Goal: Task Accomplishment & Management: Use online tool/utility

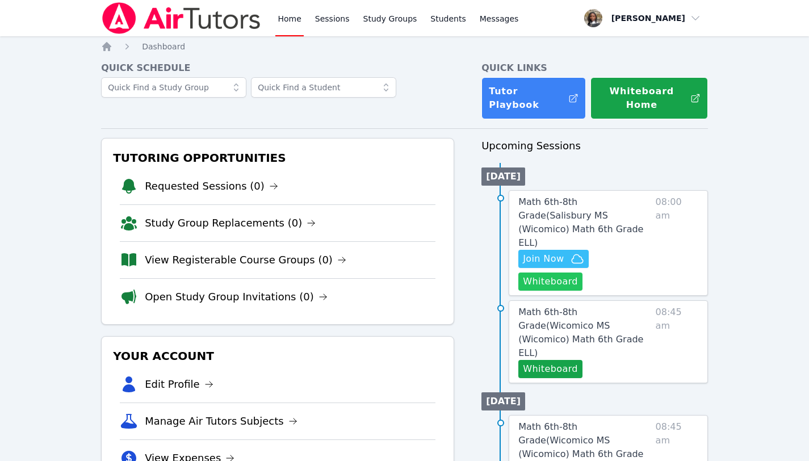
click at [570, 273] on button "Whiteboard" at bounding box center [551, 282] width 64 height 18
click at [538, 252] on span "Join Now" at bounding box center [543, 259] width 41 height 14
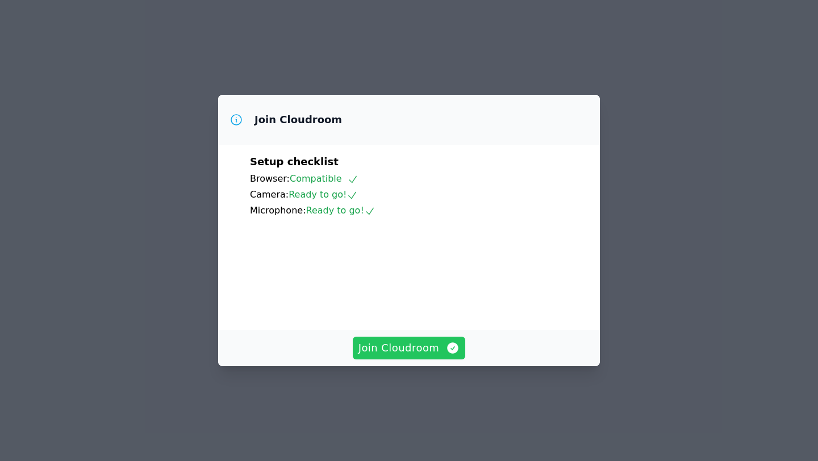
click at [398, 356] on span "Join Cloudroom" at bounding box center [409, 348] width 102 height 16
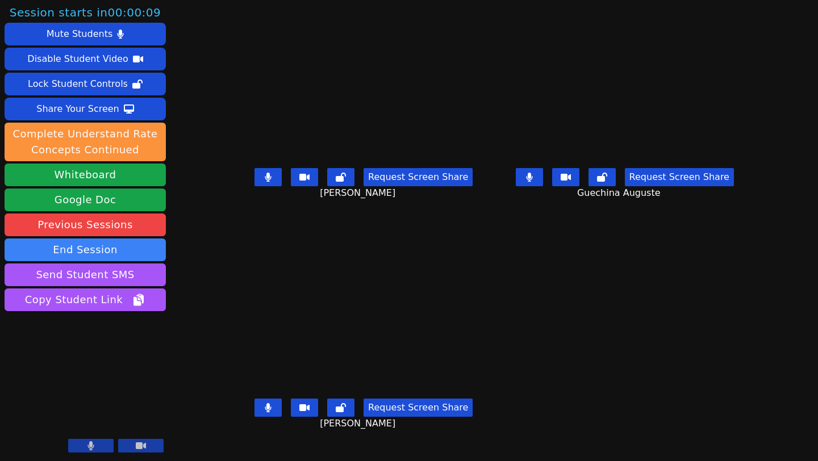
click at [90, 450] on icon at bounding box center [91, 445] width 6 height 9
click at [90, 450] on icon at bounding box center [90, 445] width 11 height 9
click at [131, 444] on button at bounding box center [140, 446] width 45 height 14
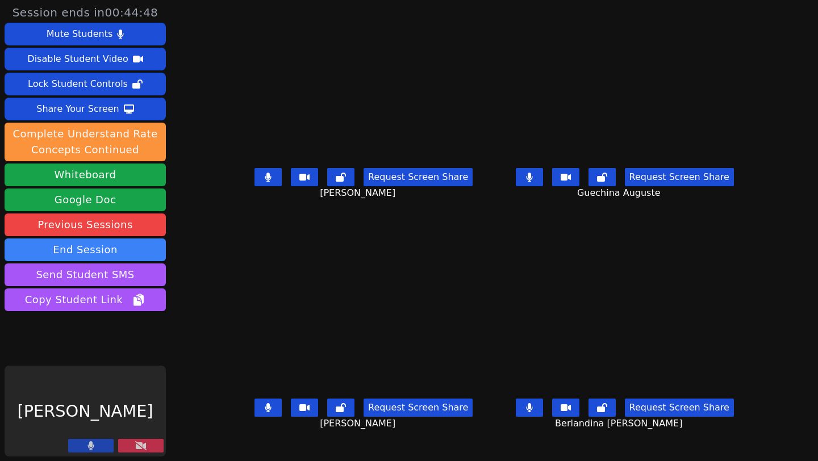
click at [131, 444] on button at bounding box center [140, 446] width 45 height 14
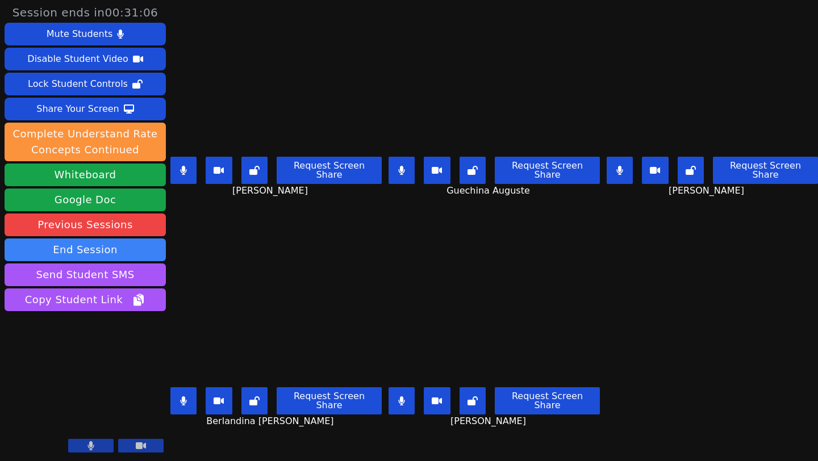
click at [624, 157] on button at bounding box center [620, 170] width 26 height 27
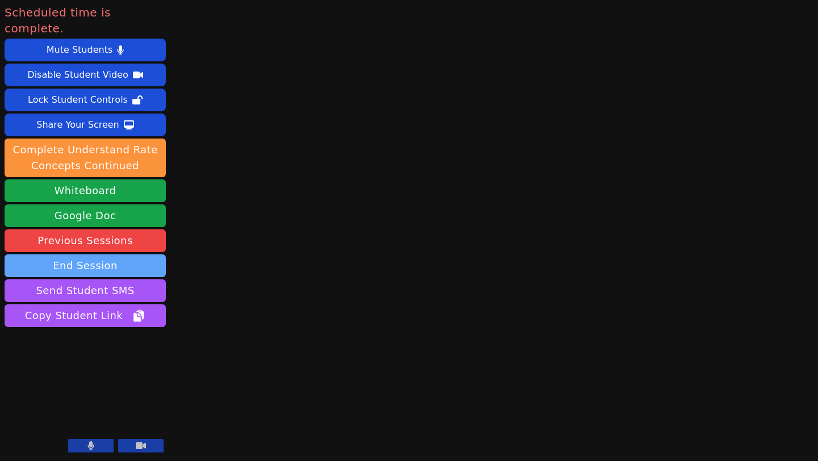
click at [97, 254] on button "End Session" at bounding box center [85, 265] width 161 height 23
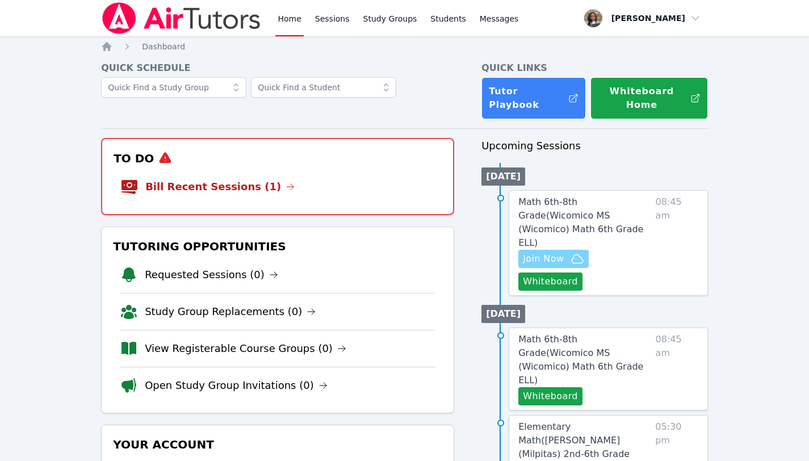
click at [546, 252] on span "Join Now" at bounding box center [543, 259] width 41 height 14
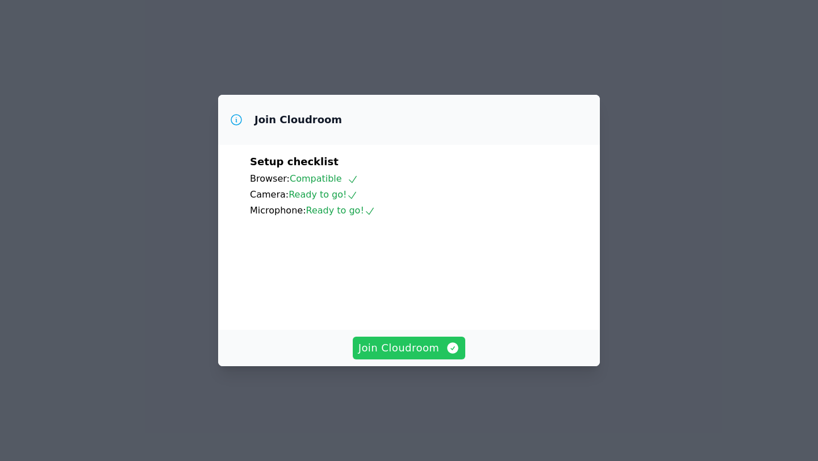
click at [417, 356] on span "Join Cloudroom" at bounding box center [409, 348] width 102 height 16
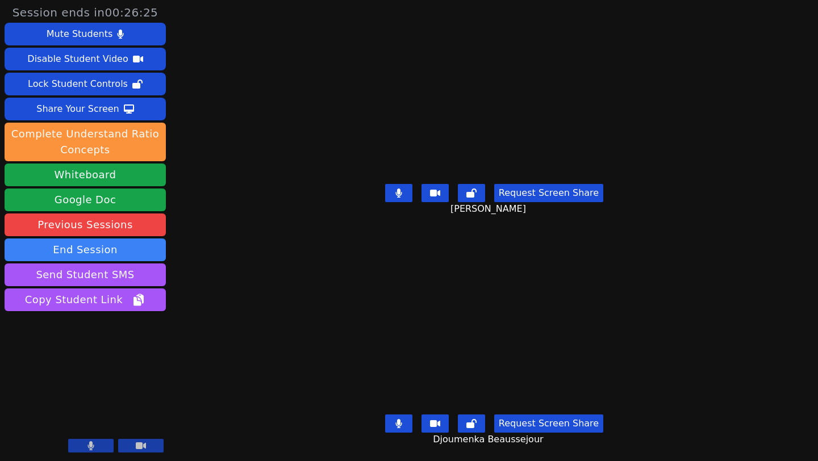
click at [394, 416] on button at bounding box center [398, 424] width 27 height 18
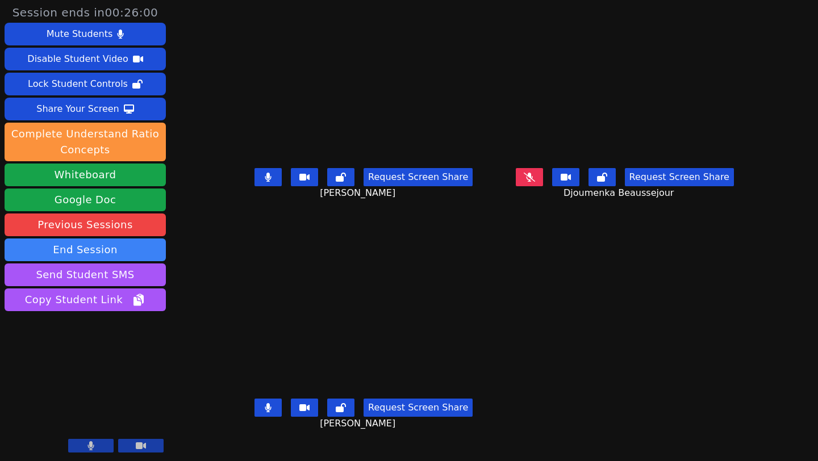
click at [254, 414] on button at bounding box center [267, 408] width 27 height 18
click at [543, 186] on button at bounding box center [529, 177] width 27 height 18
click at [254, 413] on button at bounding box center [267, 408] width 27 height 18
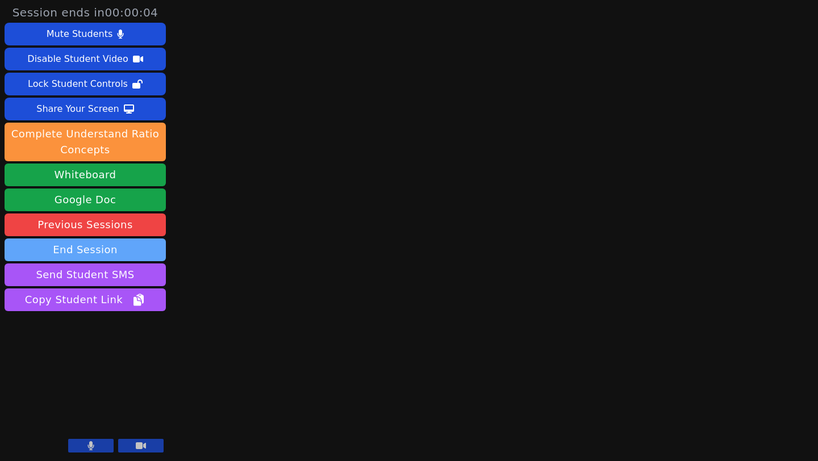
click at [105, 248] on button "End Session" at bounding box center [85, 250] width 161 height 23
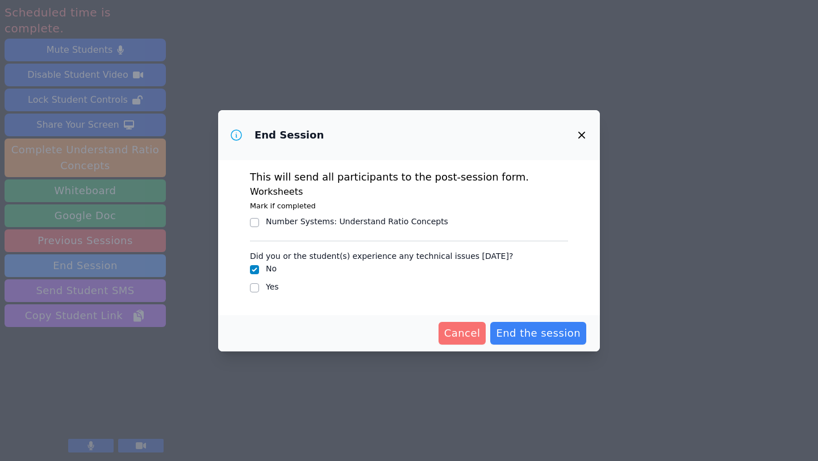
click at [480, 335] on span "Cancel" at bounding box center [462, 333] width 36 height 16
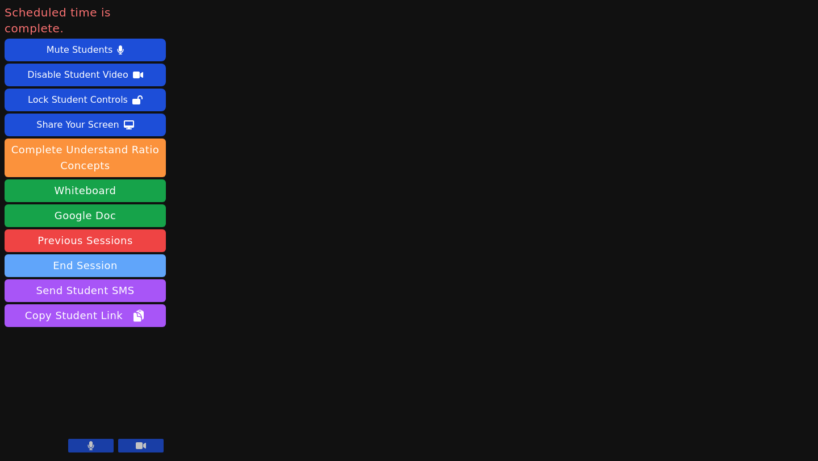
click at [108, 254] on button "End Session" at bounding box center [85, 265] width 161 height 23
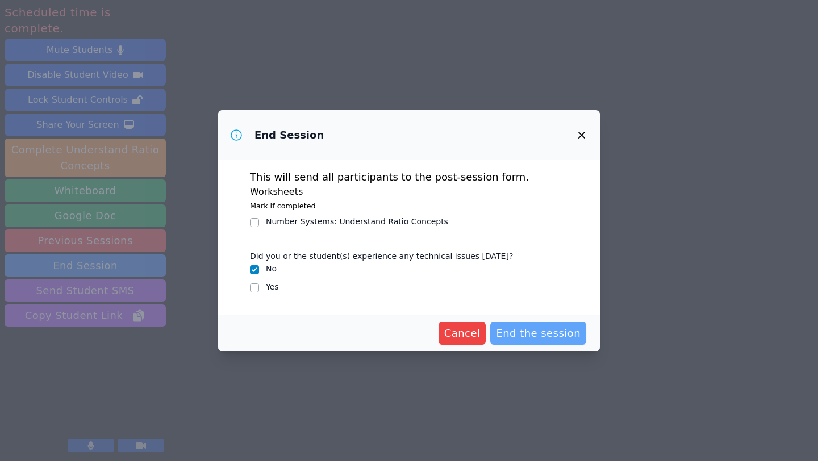
click at [523, 331] on span "End the session" at bounding box center [538, 333] width 85 height 16
